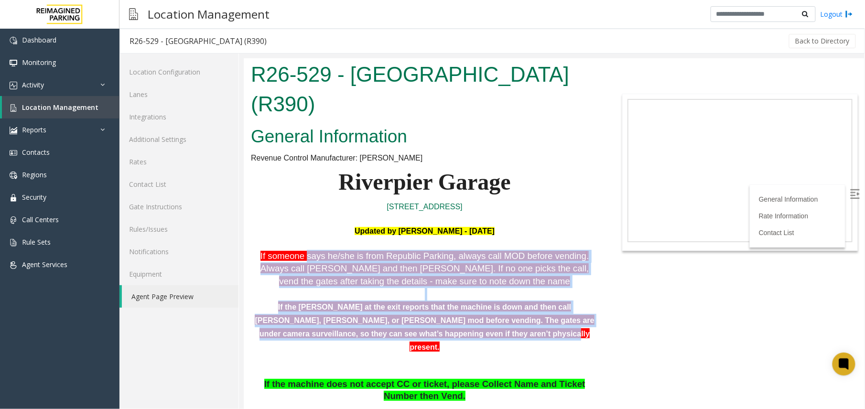
drag, startPoint x: 296, startPoint y: 231, endPoint x: 487, endPoint y: 299, distance: 202.6
drag, startPoint x: 487, startPoint y: 299, endPoint x: 373, endPoint y: 251, distance: 123.4
click at [374, 252] on span ". Always call [PERSON_NAME] and then [PERSON_NAME]. If no one picks the call, v…" at bounding box center [424, 267] width 328 height 35
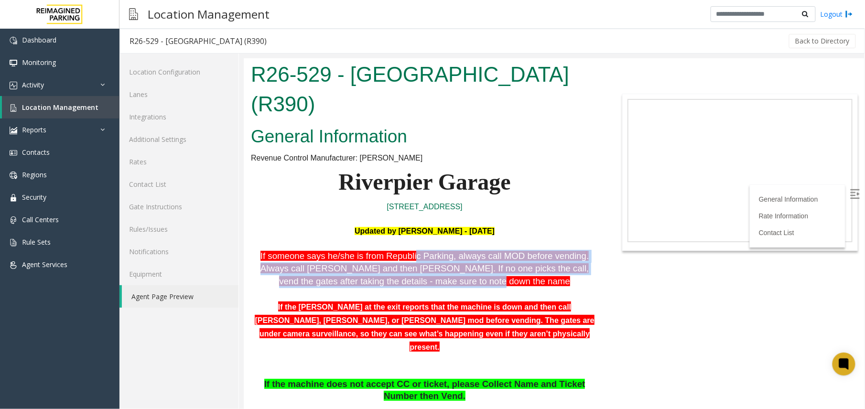
drag, startPoint x: 476, startPoint y: 252, endPoint x: 394, endPoint y: 230, distance: 84.5
click at [394, 250] on p "If someone says he/she is from Republic Parking, always call MOD before vending…" at bounding box center [424, 269] width 348 height 38
drag, startPoint x: 394, startPoint y: 230, endPoint x: 407, endPoint y: 230, distance: 12.9
click at [407, 250] on span "If someone says he/she is from Republic Parking, always call MOD before vending" at bounding box center [423, 255] width 326 height 10
drag, startPoint x: 430, startPoint y: 226, endPoint x: 479, endPoint y: 255, distance: 57.2
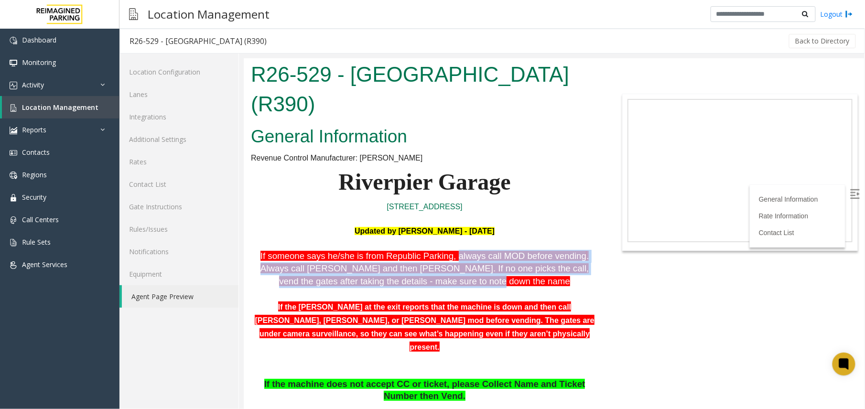
click at [479, 255] on p "If someone says he/she is from Republic Parking, always call MOD before vending…" at bounding box center [424, 269] width 348 height 38
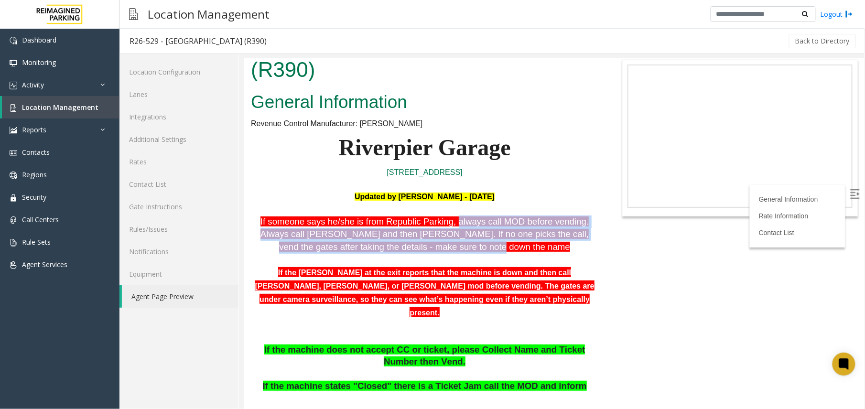
scroll to position [64, 0]
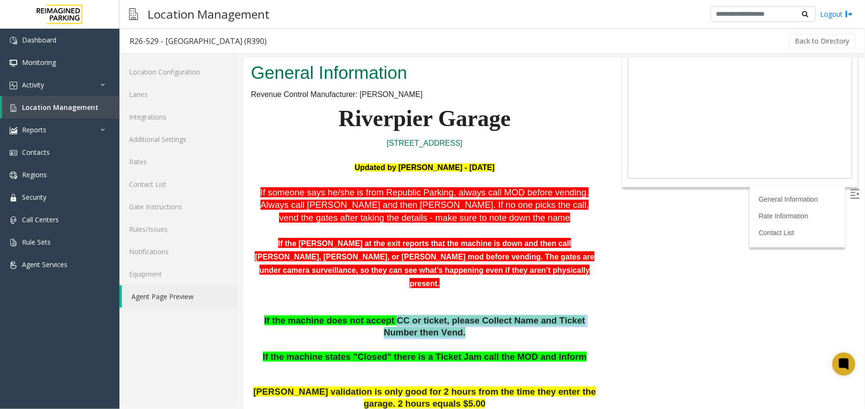
drag, startPoint x: 371, startPoint y: 276, endPoint x: 522, endPoint y: 286, distance: 150.9
click at [522, 315] on p "If the machine does not accept CC or ticket, please Collect Name and Ticket Num…" at bounding box center [424, 339] width 348 height 49
drag, startPoint x: 522, startPoint y: 286, endPoint x: 438, endPoint y: 286, distance: 84.1
click at [438, 315] on p "If the machine does not accept CC or ticket, please Collect Name and Ticket Num…" at bounding box center [424, 339] width 348 height 49
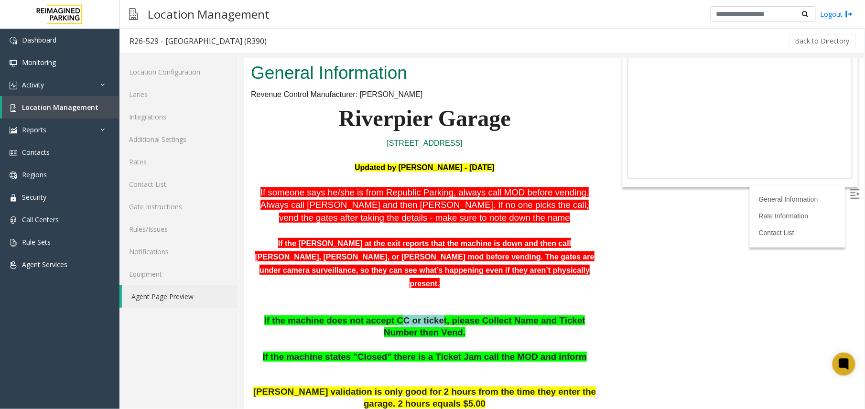
drag, startPoint x: 377, startPoint y: 276, endPoint x: 412, endPoint y: 280, distance: 35.1
click at [412, 315] on span "If the machine does not accept CC or ticket, please Collect Name and Ticket Num…" at bounding box center [424, 326] width 321 height 22
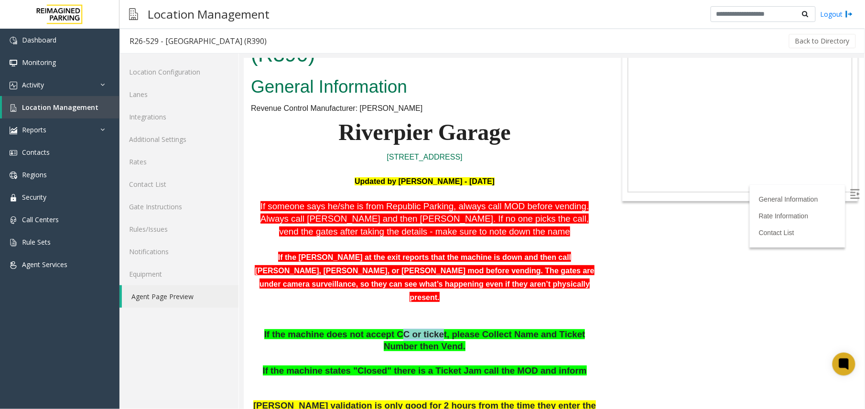
scroll to position [127, 0]
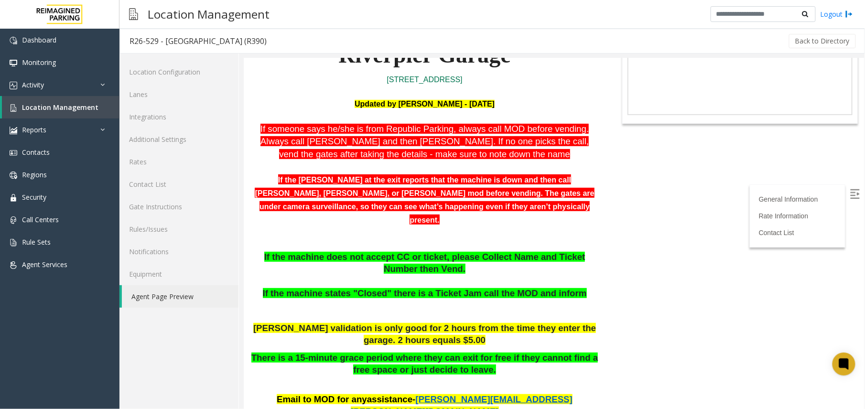
click at [493, 251] on p "If the machine does not accept CC or ticket, please Collect Name and Ticket Num…" at bounding box center [424, 275] width 348 height 49
click at [439, 251] on p "If the machine does not accept CC or ticket, please Collect Name and Ticket Num…" at bounding box center [424, 275] width 348 height 49
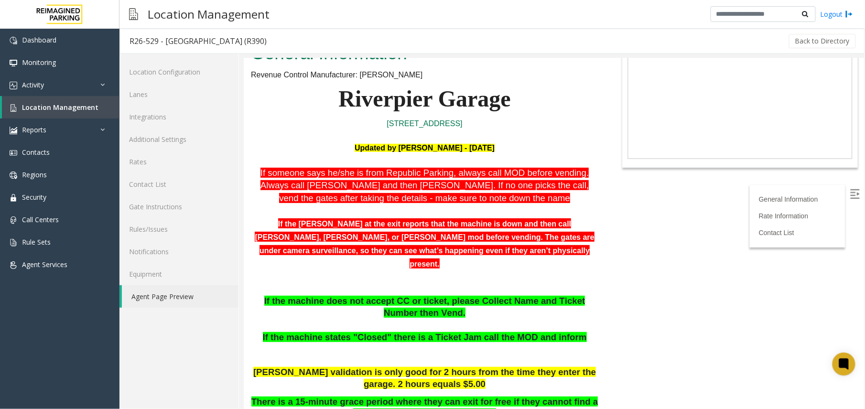
scroll to position [64, 0]
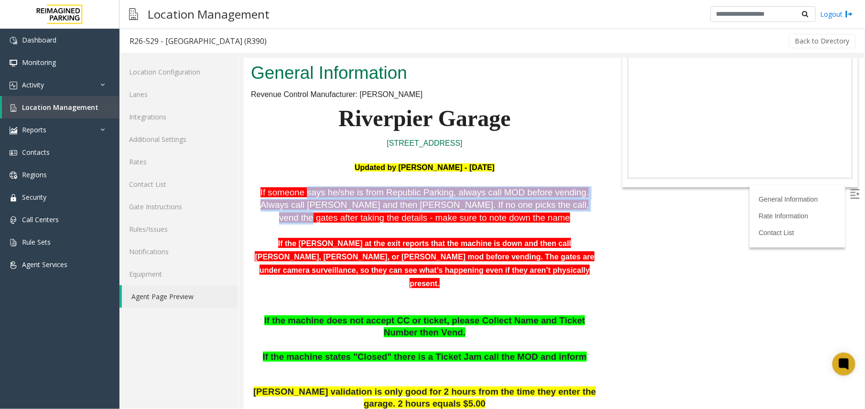
drag, startPoint x: 296, startPoint y: 161, endPoint x: 507, endPoint y: 177, distance: 211.4
click at [507, 187] on span "If someone says he/she is from Republic Parking, always call MOD before vending…" at bounding box center [424, 204] width 329 height 35
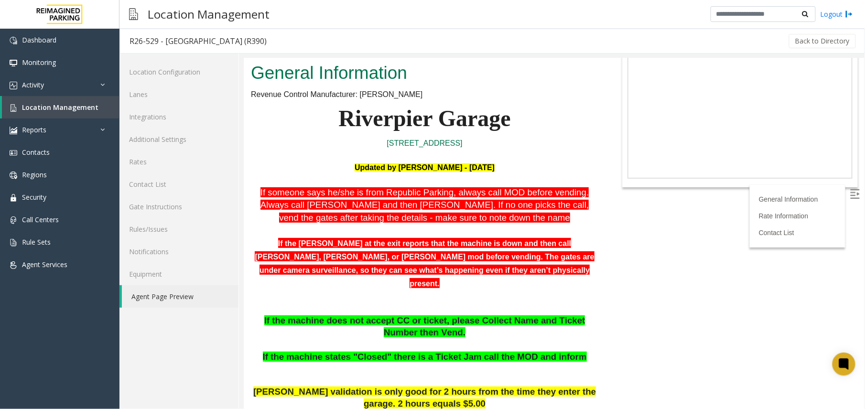
drag, startPoint x: 507, startPoint y: 177, endPoint x: 373, endPoint y: 183, distance: 134.0
click at [375, 187] on span ". Always call [PERSON_NAME] and then [PERSON_NAME]. If no one picks the call, v…" at bounding box center [424, 204] width 328 height 35
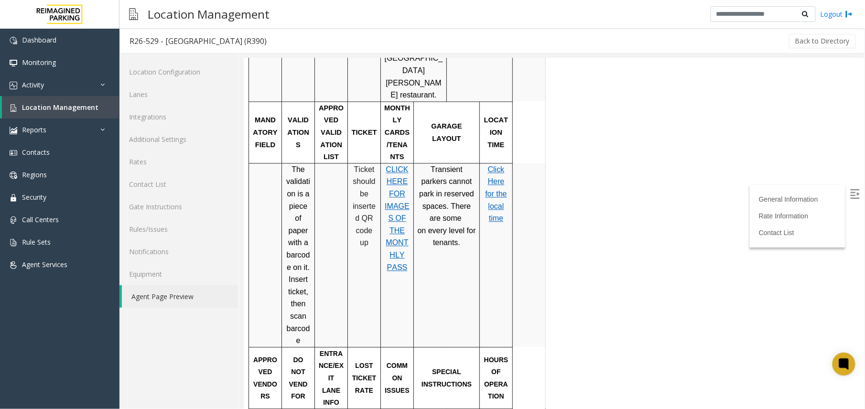
scroll to position [107, 0]
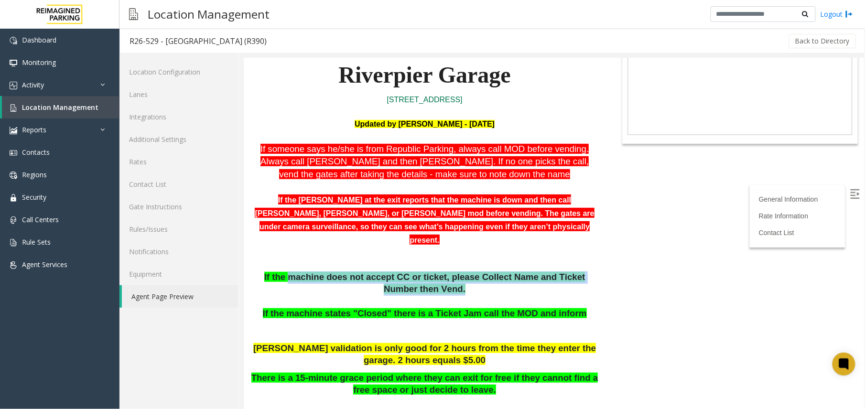
drag, startPoint x: 280, startPoint y: 232, endPoint x: 493, endPoint y: 240, distance: 213.3
click at [493, 271] on p "If the machine does not accept CC or ticket, please Collect Name and Ticket Num…" at bounding box center [424, 295] width 348 height 49
click at [411, 272] on span "If the machine does not accept CC or ticket, please Collect Name and Ticket Num…" at bounding box center [424, 283] width 321 height 22
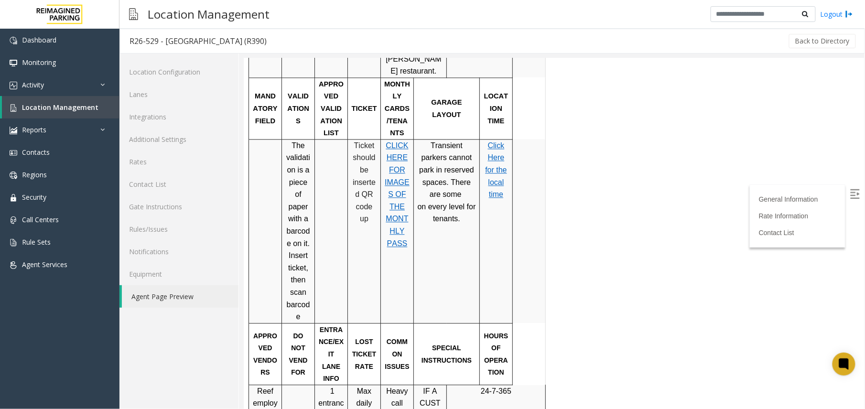
scroll to position [765, 0]
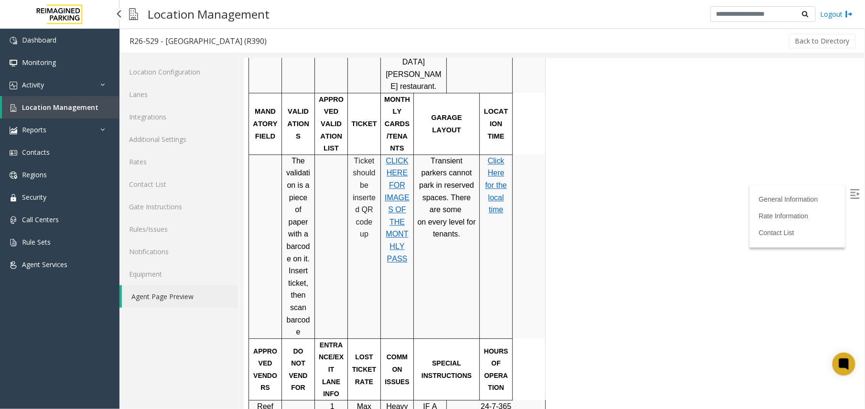
click at [62, 100] on link "Location Management" at bounding box center [61, 107] width 118 height 22
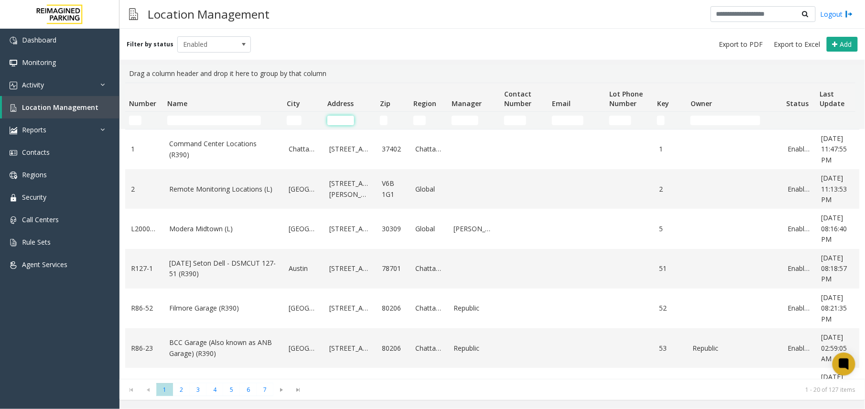
click at [339, 117] on input "Address Filter" at bounding box center [340, 121] width 27 height 10
click at [132, 120] on input "Number Filter" at bounding box center [135, 121] width 12 height 10
click at [197, 119] on input "Name Filter" at bounding box center [214, 121] width 94 height 10
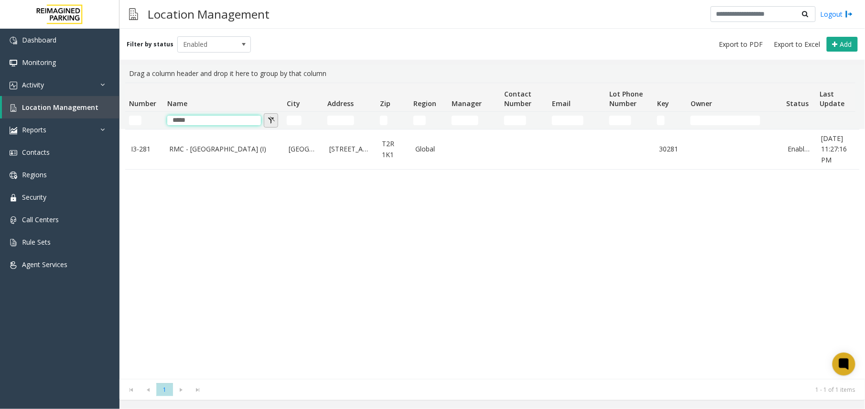
type input "*****"
click at [273, 117] on button "Name Filter" at bounding box center [271, 120] width 14 height 14
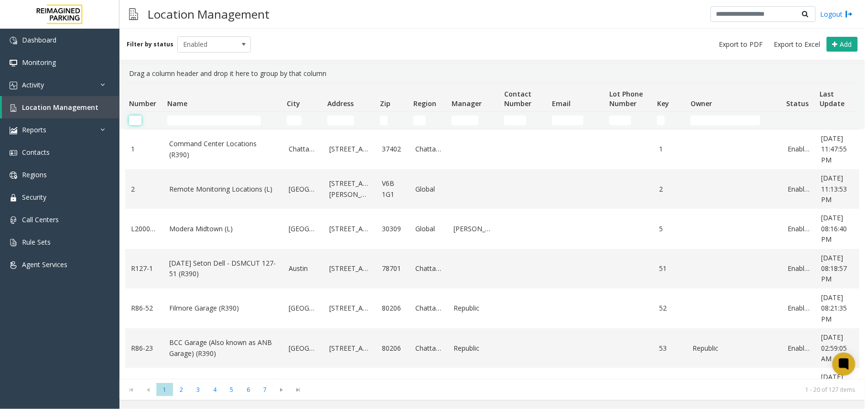
click at [136, 120] on input "Number Filter" at bounding box center [135, 121] width 12 height 10
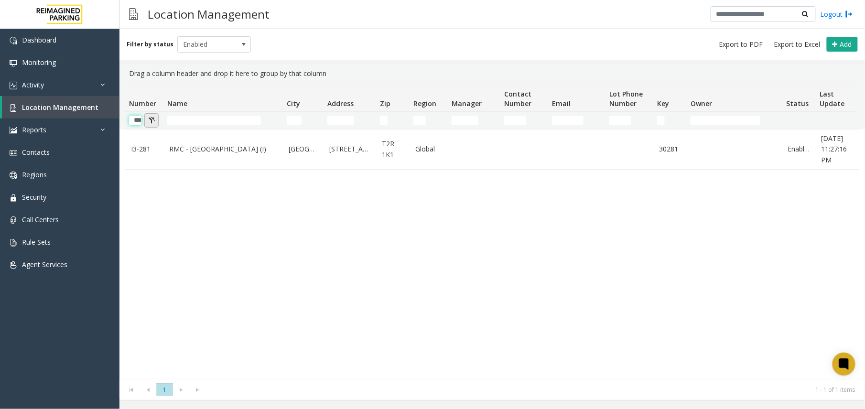
type input "***"
click at [153, 120] on button "Number Filter" at bounding box center [151, 120] width 14 height 14
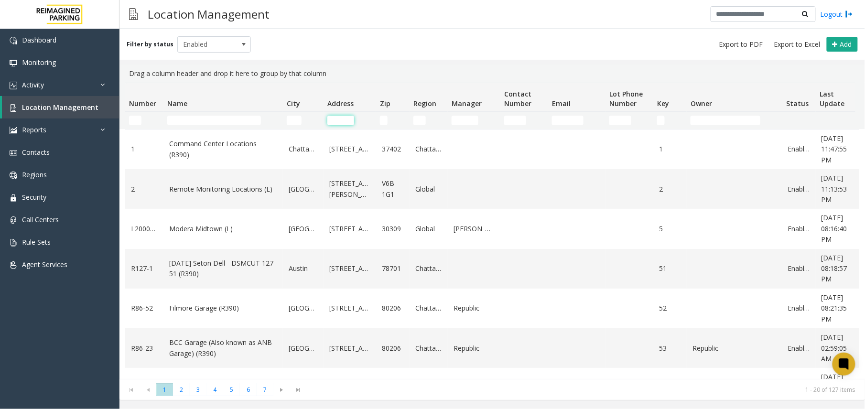
click at [337, 119] on input "Address Filter" at bounding box center [340, 121] width 27 height 10
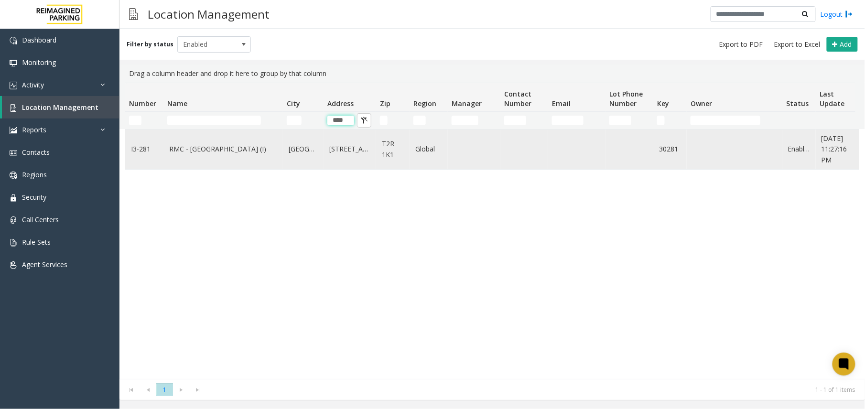
type input "****"
click at [227, 153] on link "RMC - [GEOGRAPHIC_DATA] (I)" at bounding box center [223, 149] width 108 height 11
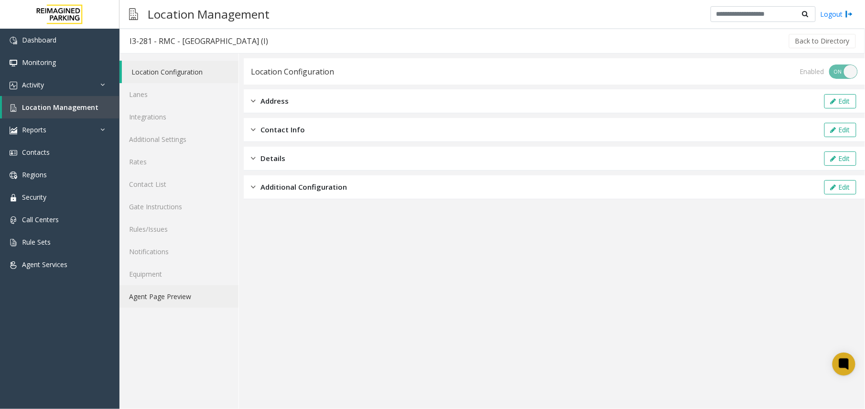
click at [170, 290] on link "Agent Page Preview" at bounding box center [179, 296] width 119 height 22
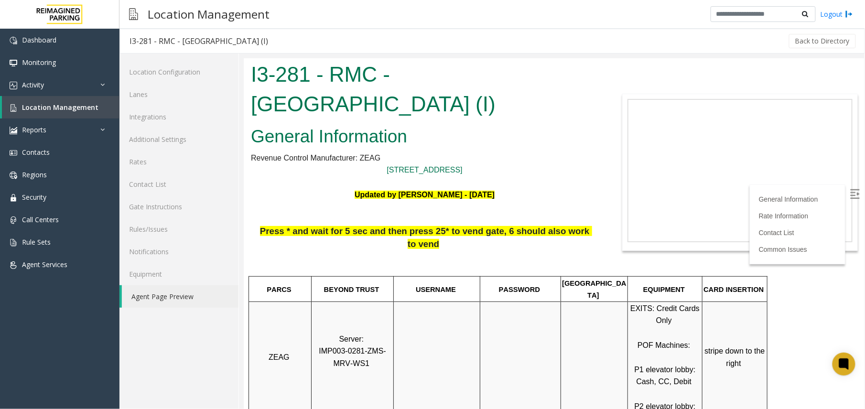
scroll to position [191, 0]
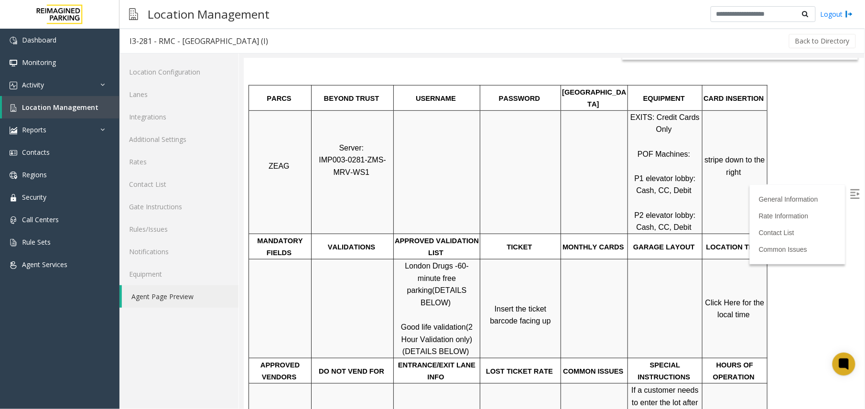
click at [850, 191] on img at bounding box center [855, 194] width 10 height 10
click at [73, 103] on span "Location Management" at bounding box center [60, 107] width 76 height 9
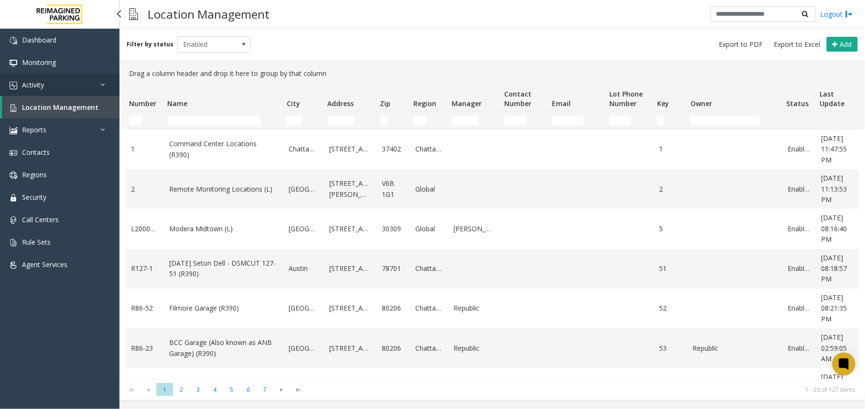
click at [31, 85] on span "Activity" at bounding box center [33, 84] width 22 height 9
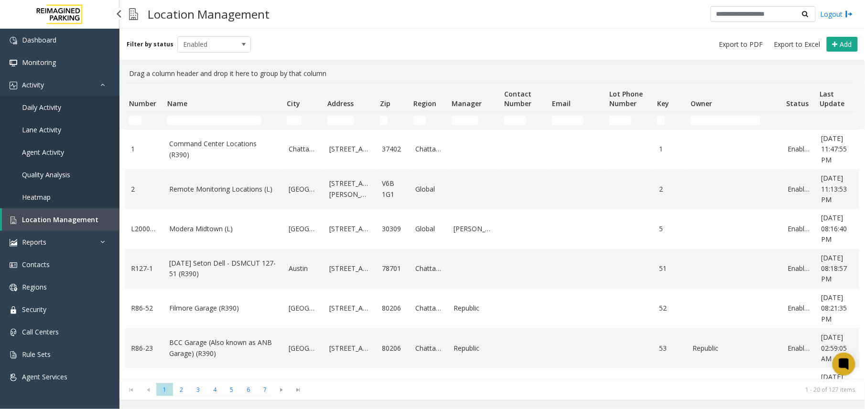
click at [52, 157] on link "Agent Activity" at bounding box center [60, 152] width 120 height 22
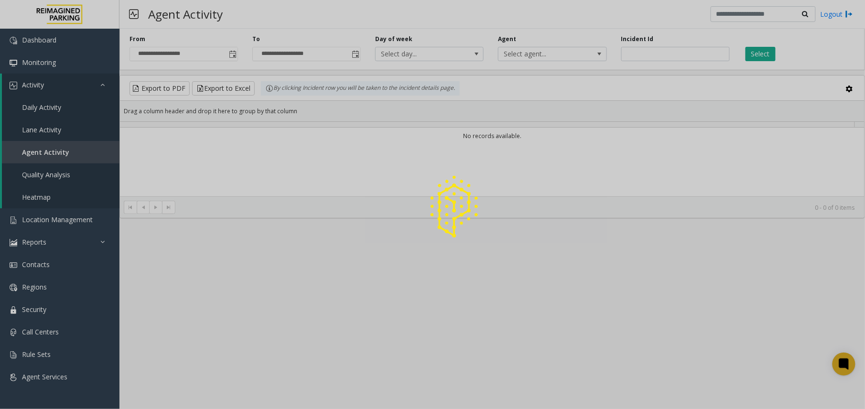
click at [681, 54] on div at bounding box center [432, 204] width 865 height 409
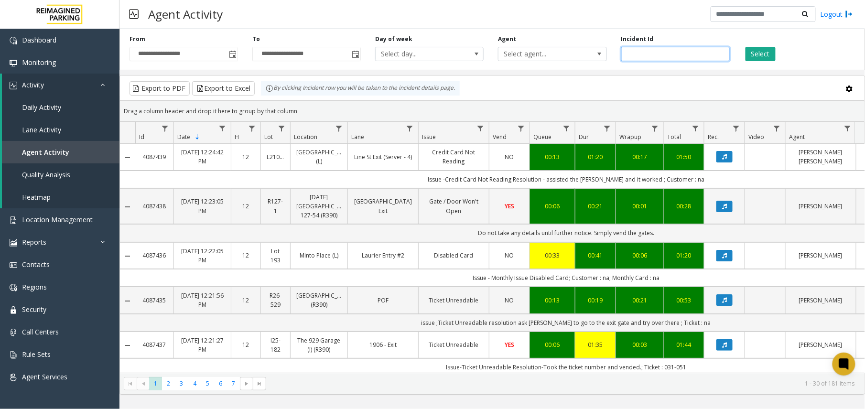
click at [684, 47] on input "number" at bounding box center [675, 54] width 109 height 14
paste input "*******"
type input "*******"
click at [757, 54] on button "Select" at bounding box center [761, 54] width 30 height 14
